Goal: Task Accomplishment & Management: Manage account settings

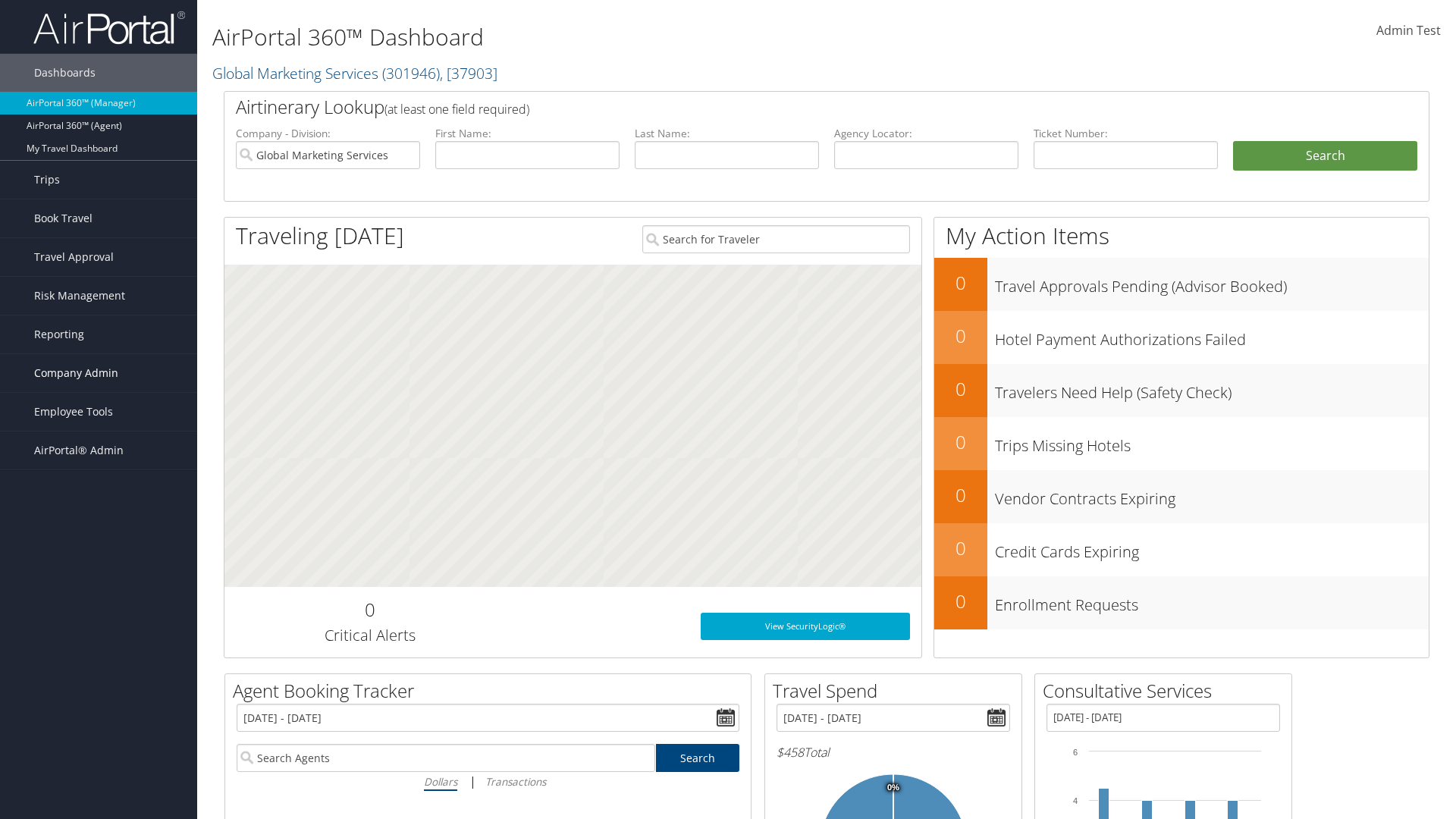
click at [98, 373] on span "Company Admin" at bounding box center [76, 373] width 84 height 38
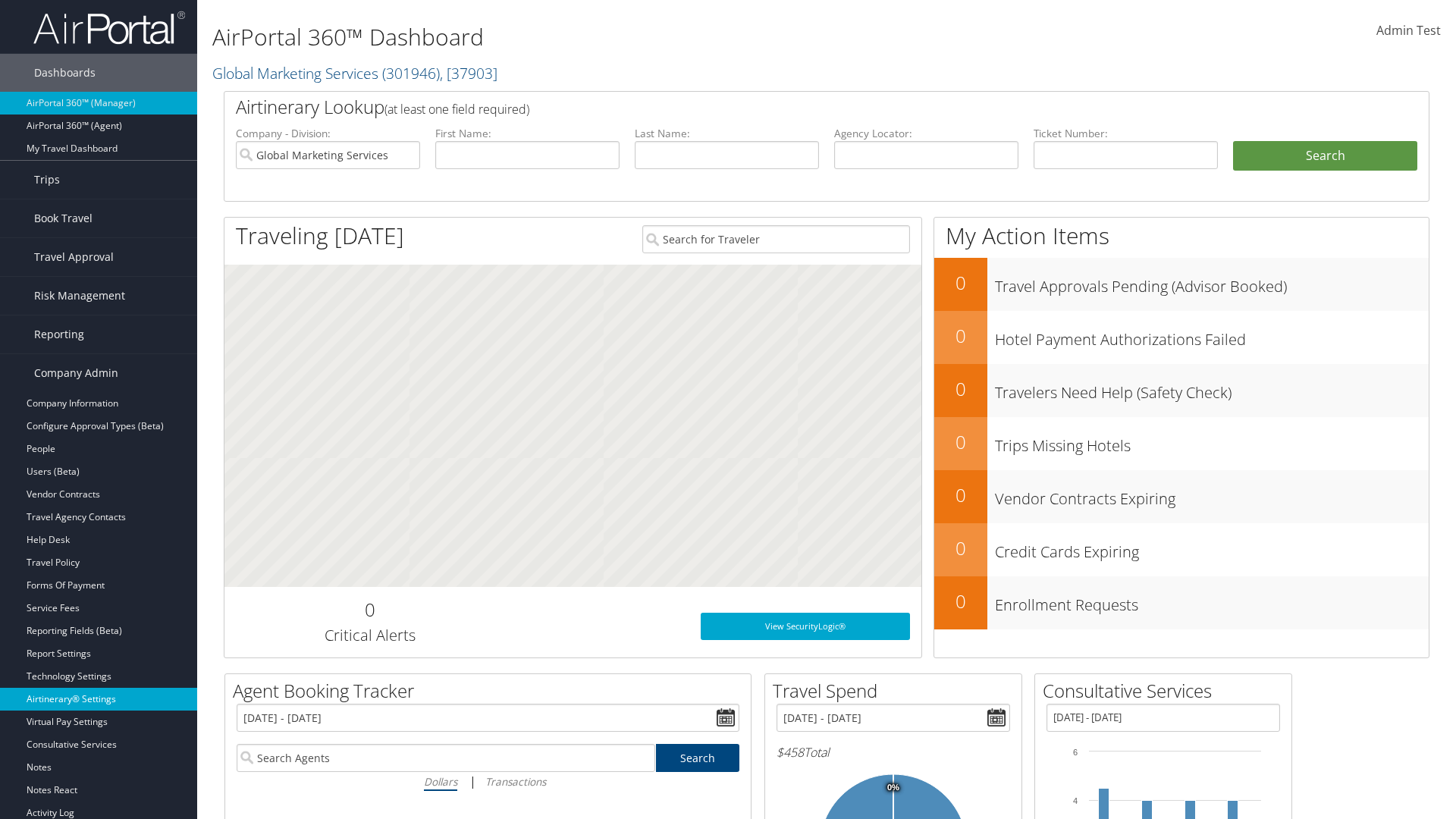
click at [98, 688] on link "Airtinerary® Settings" at bounding box center [98, 700] width 197 height 23
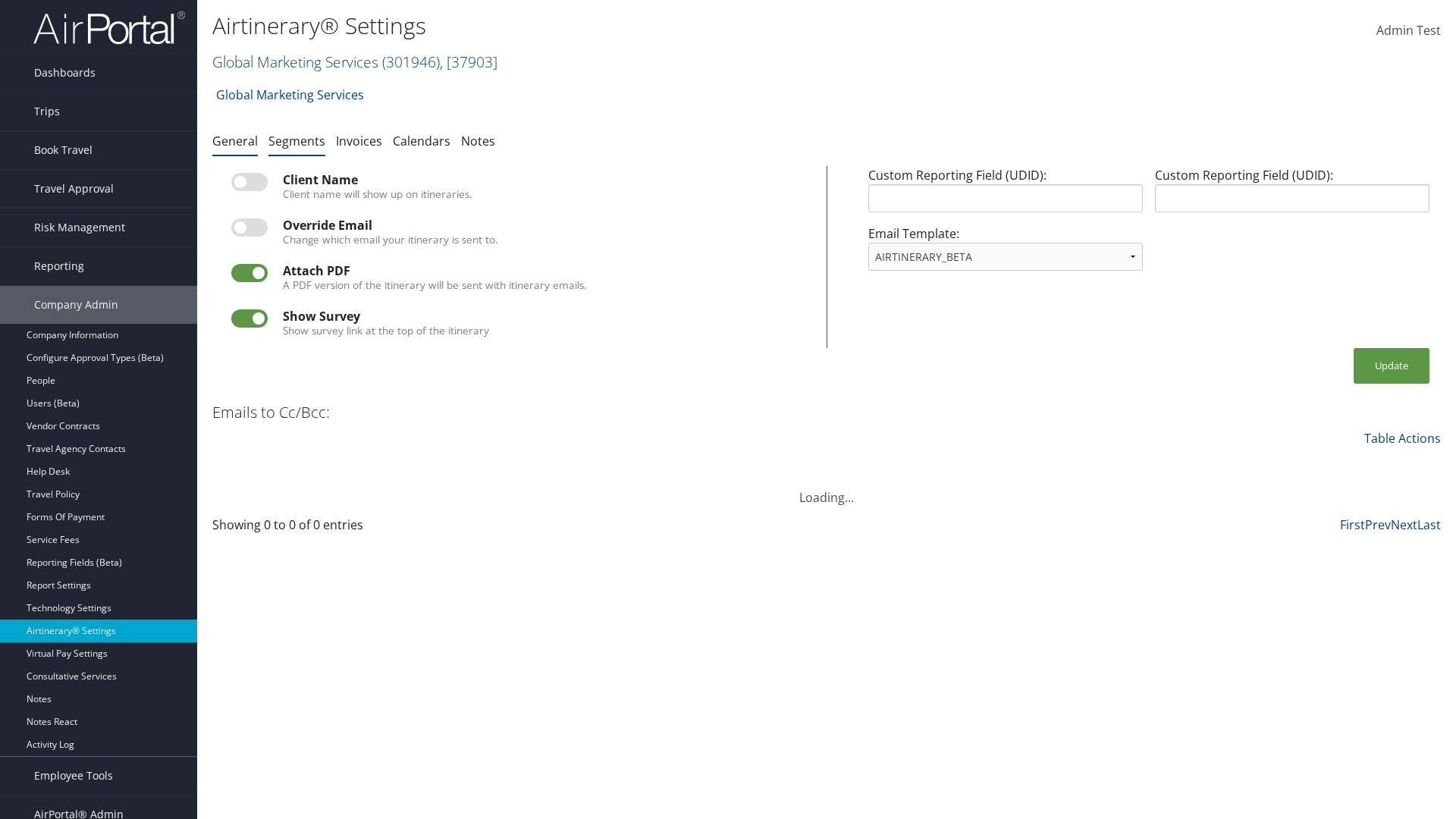
click at [296, 141] on link "Segments" at bounding box center [297, 141] width 57 height 17
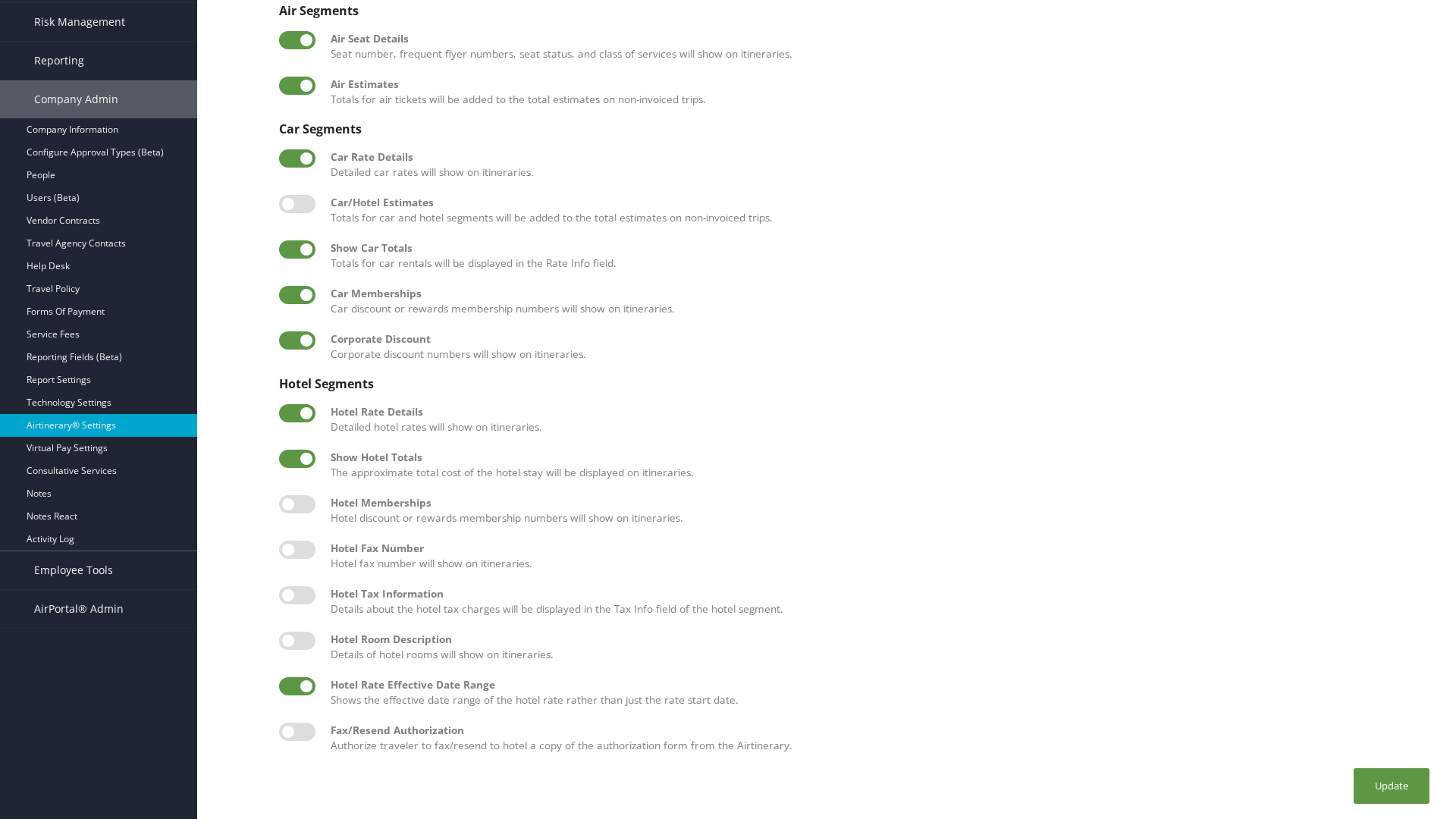
click at [297, 640] on label at bounding box center [297, 641] width 37 height 18
click at [296, 640] on input "checkbox" at bounding box center [292, 644] width 10 height 10
checkbox input "true"
